Goal: Information Seeking & Learning: Learn about a topic

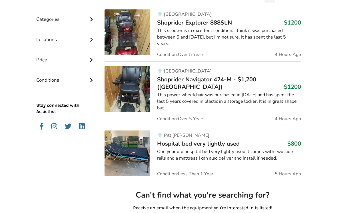
click at [41, 23] on div "Categories" at bounding box center [65, 15] width 59 height 20
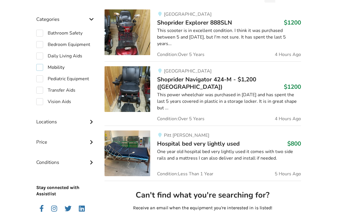
click at [39, 68] on label "Mobility" at bounding box center [50, 67] width 28 height 7
checkbox input "true"
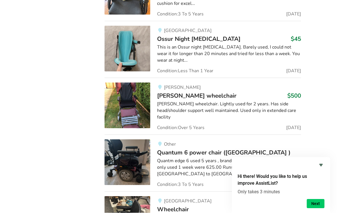
scroll to position [2732, 0]
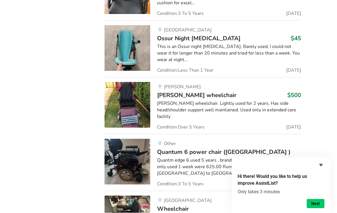
click at [118, 139] on img at bounding box center [128, 162] width 46 height 46
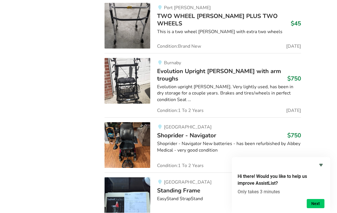
scroll to position [2240, 0]
click at [130, 122] on img at bounding box center [128, 145] width 46 height 46
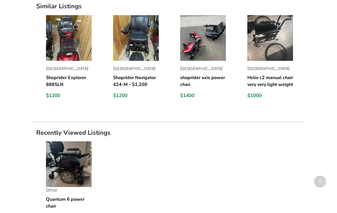
scroll to position [453, 0]
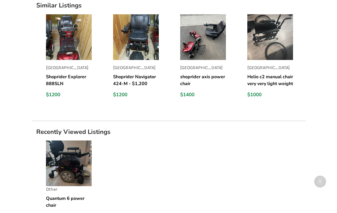
click at [130, 36] on img at bounding box center [136, 38] width 46 height 46
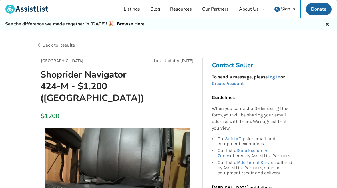
click at [41, 43] on div "Back to Results" at bounding box center [102, 45] width 133 height 16
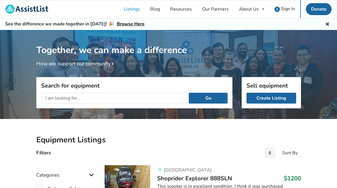
click at [53, 97] on input "text" at bounding box center [112, 98] width 143 height 11
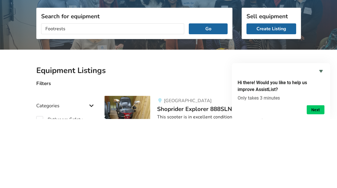
type input "Footrests"
click at [208, 93] on button "Go" at bounding box center [208, 98] width 39 height 11
